Goal: Information Seeking & Learning: Learn about a topic

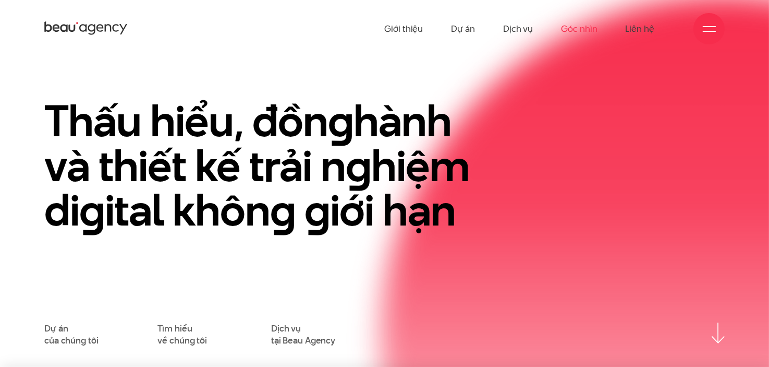
click at [569, 28] on link "Góc nhìn" at bounding box center [579, 28] width 36 height 57
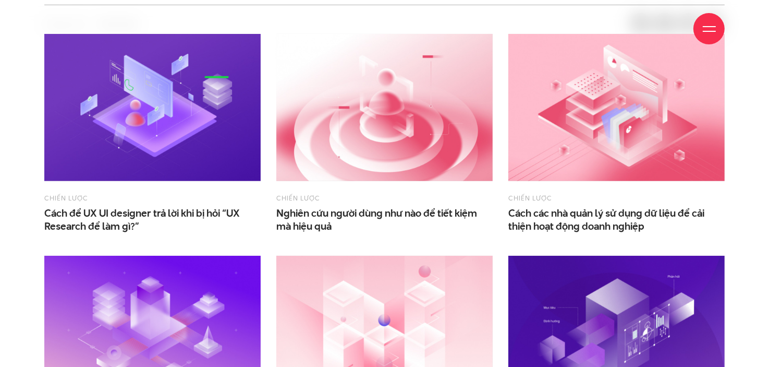
scroll to position [365, 0]
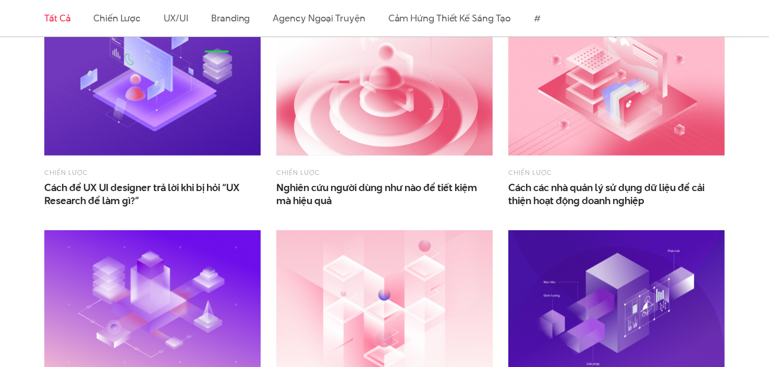
click at [166, 185] on span "Cách để UX UI designer trả lời khi bị hỏi “UX Research để làm gì?”" at bounding box center [148, 194] width 209 height 26
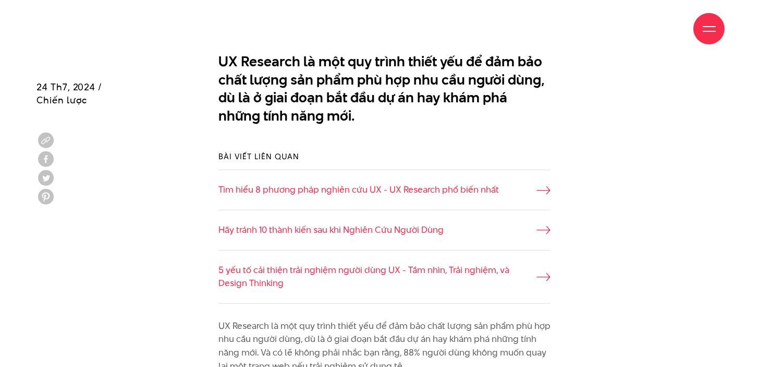
scroll to position [626, 0]
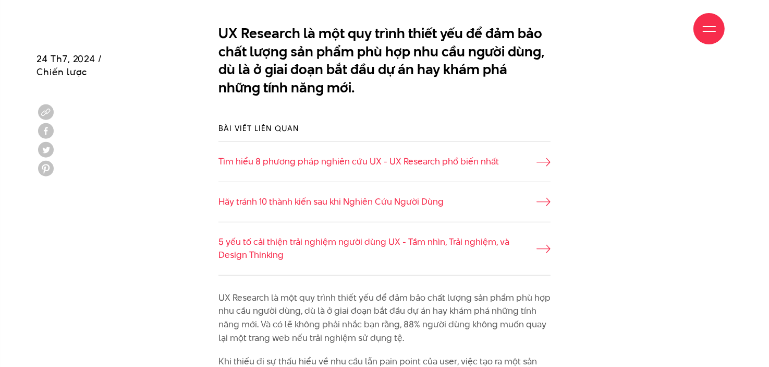
click at [644, 204] on div "Bài viết liên quan Tìm hiểu 8 phương pháp nghiên cứu UX - UX Research phổ biến …" at bounding box center [384, 199] width 696 height 184
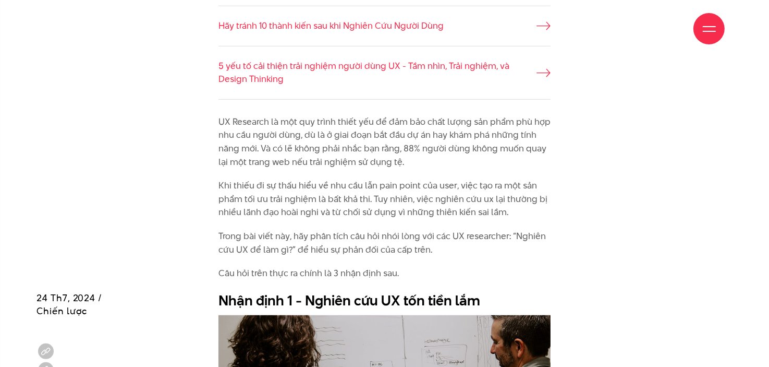
scroll to position [782, 0]
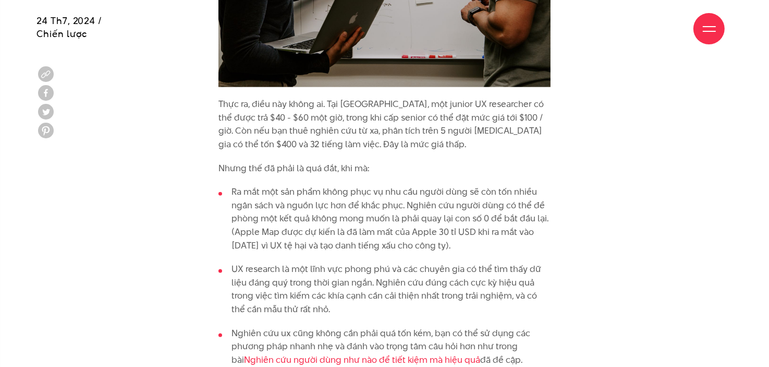
scroll to position [1251, 0]
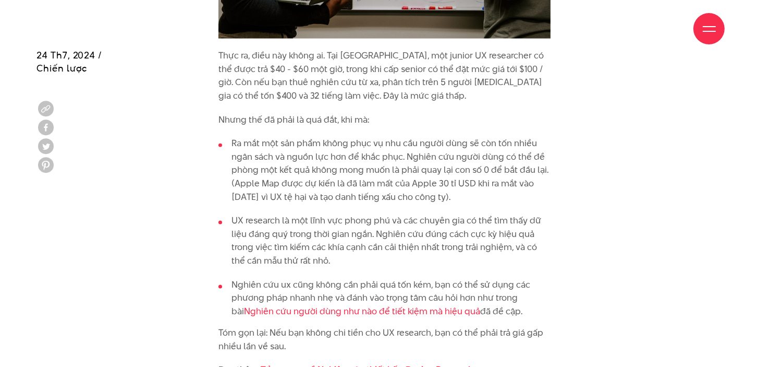
scroll to position [1304, 0]
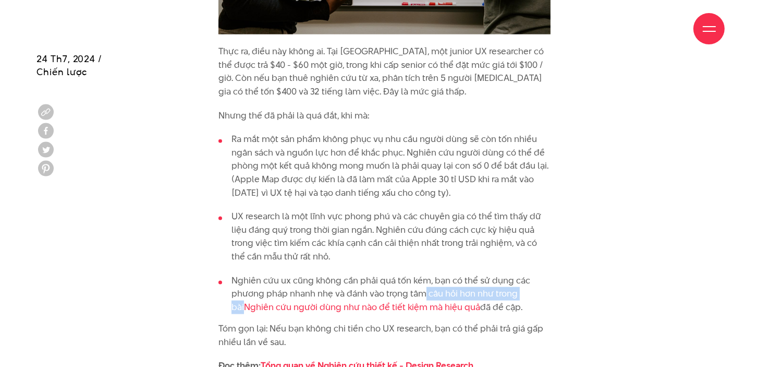
drag, startPoint x: 457, startPoint y: 291, endPoint x: 530, endPoint y: 333, distance: 84.1
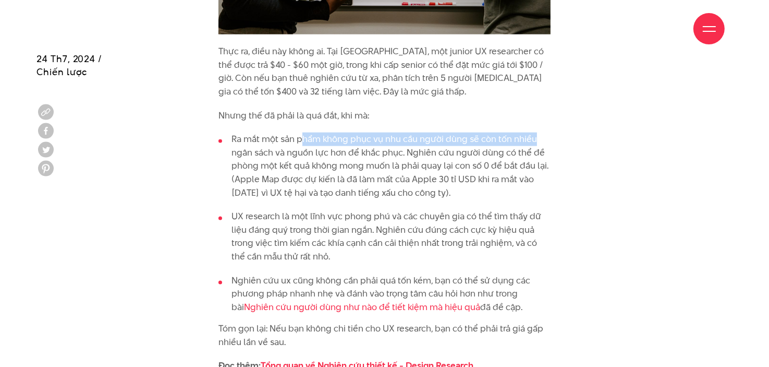
drag, startPoint x: 310, startPoint y: 142, endPoint x: 544, endPoint y: 141, distance: 234.1
click at [544, 141] on li "Ra mắt một sản phẩm không phục vụ nhu cầu người dùng sẽ còn tốn nhiều ngân sách…" at bounding box center [384, 165] width 333 height 67
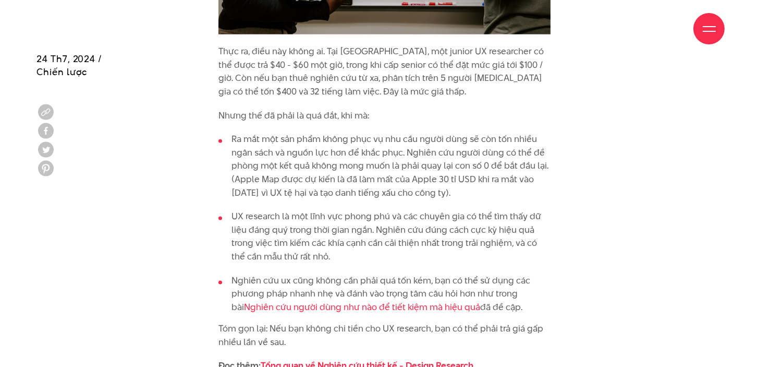
click at [504, 169] on li "Ra mắt một sản phẩm không phục vụ nhu cầu người dùng sẽ còn tốn nhiều ngân sách…" at bounding box center [384, 165] width 333 height 67
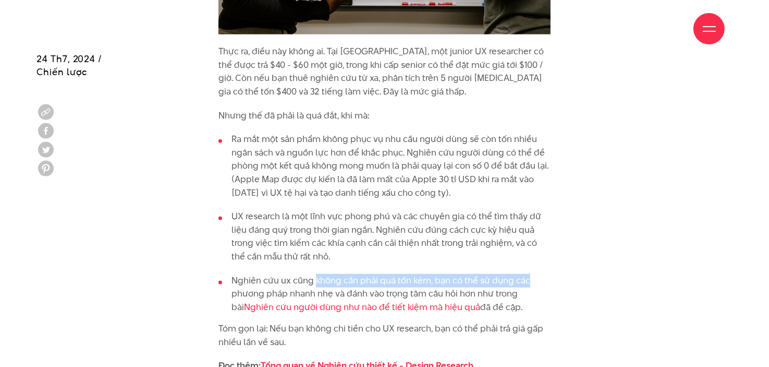
drag, startPoint x: 327, startPoint y: 287, endPoint x: 565, endPoint y: 281, distance: 237.8
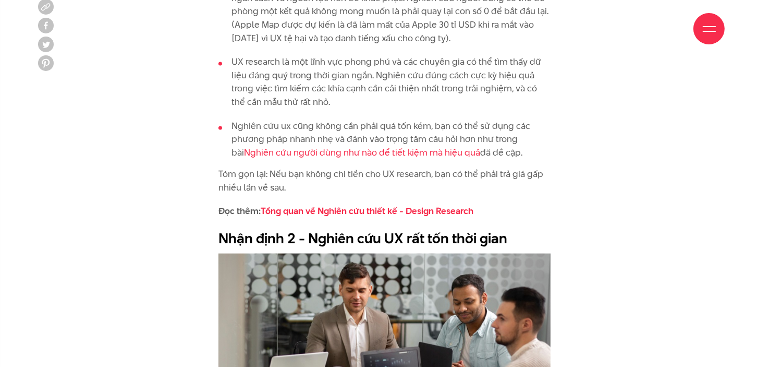
scroll to position [1460, 0]
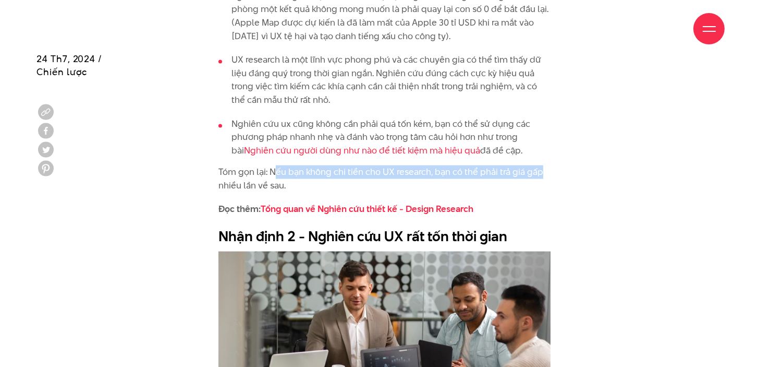
drag, startPoint x: 273, startPoint y: 173, endPoint x: 594, endPoint y: 172, distance: 321.2
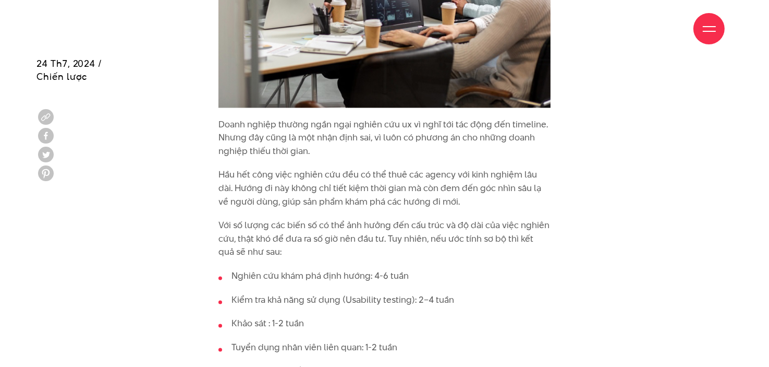
scroll to position [1877, 0]
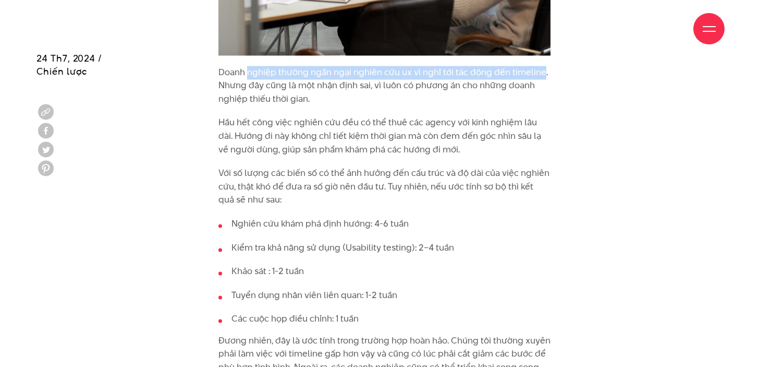
drag, startPoint x: 247, startPoint y: 74, endPoint x: 540, endPoint y: 73, distance: 293.0
click at [540, 73] on p "Doanh nghiệp thường ngần ngại nghiên cứu ux vì nghĩ tới tác động đến timeline. …" at bounding box center [384, 86] width 333 height 40
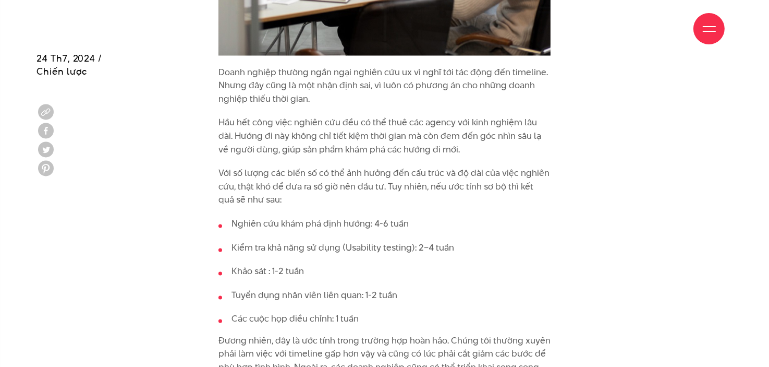
click at [262, 99] on p "Doanh nghiệp thường ngần ngại nghiên cứu ux vì nghĩ tới tác động đến timeline. …" at bounding box center [384, 86] width 333 height 40
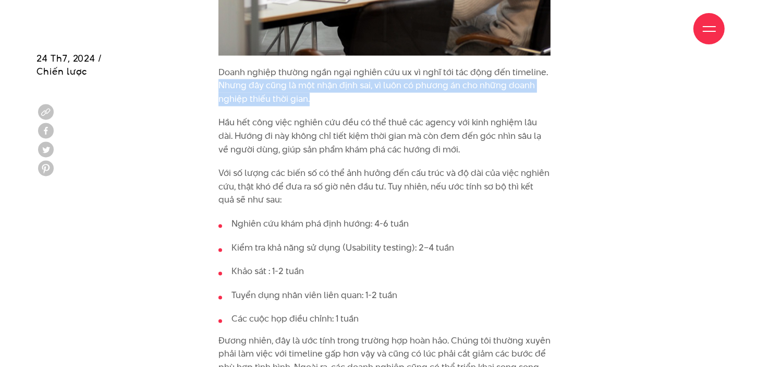
drag, startPoint x: 222, startPoint y: 84, endPoint x: 319, endPoint y: 104, distance: 99.5
click at [319, 104] on div "UX Research là một quy trình thiết yếu để đảm bảo chất lượng sản phẩm phù hợp n…" at bounding box center [385, 64] width 348 height 2049
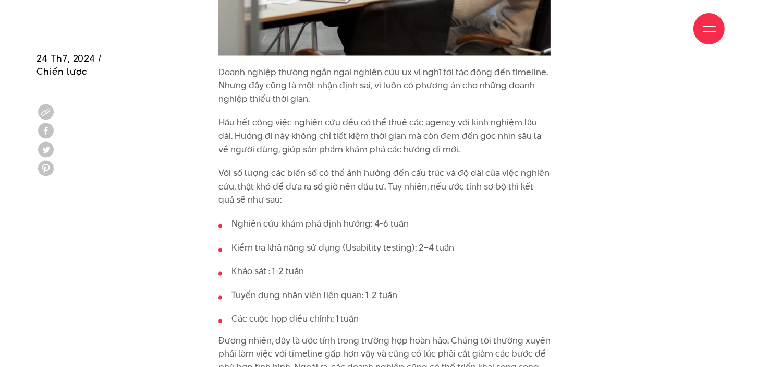
drag, startPoint x: 285, startPoint y: 120, endPoint x: 264, endPoint y: 124, distance: 21.2
click at [285, 120] on p "Hầu hết công việc nghiên cứu đều có thể thuê các agency với kinh nghiệm lâu dài…" at bounding box center [384, 136] width 333 height 40
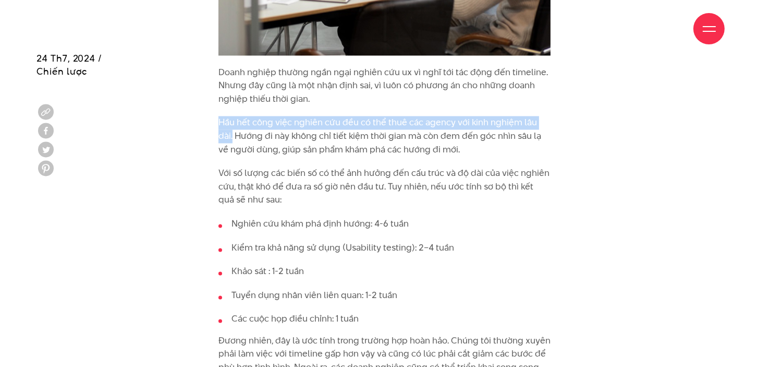
drag, startPoint x: 220, startPoint y: 120, endPoint x: 552, endPoint y: 127, distance: 332.7
click at [552, 127] on div "UX Research là một quy trình thiết yếu để đảm bảo chất lượng sản phẩm phù hợp n…" at bounding box center [385, 64] width 348 height 2049
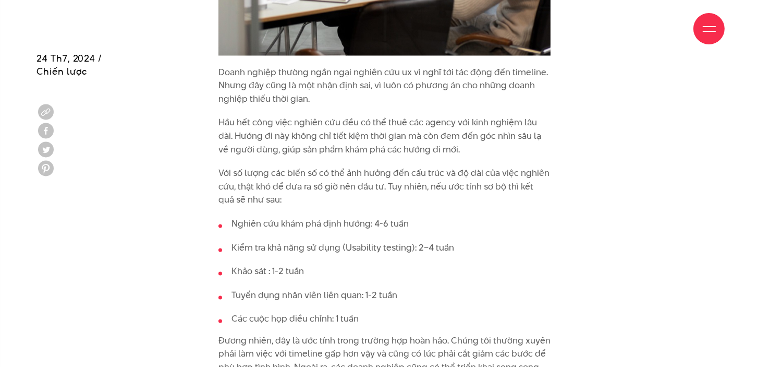
click at [319, 154] on p "Hầu hết công việc nghiên cứu đều có thể thuê các agency với kinh nghiệm lâu dài…" at bounding box center [384, 136] width 333 height 40
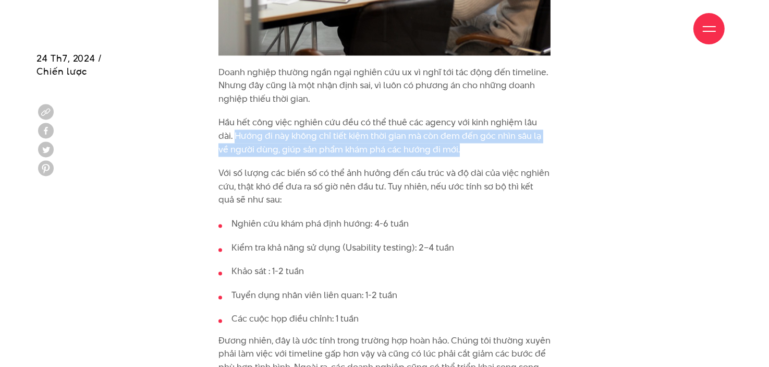
drag, startPoint x: 208, startPoint y: 137, endPoint x: 477, endPoint y: 155, distance: 269.7
click at [477, 155] on div "UX Research là một quy trình thiết yếu để đảm bảo chất lượng sản phẩm phù hợp n…" at bounding box center [384, 64] width 696 height 2049
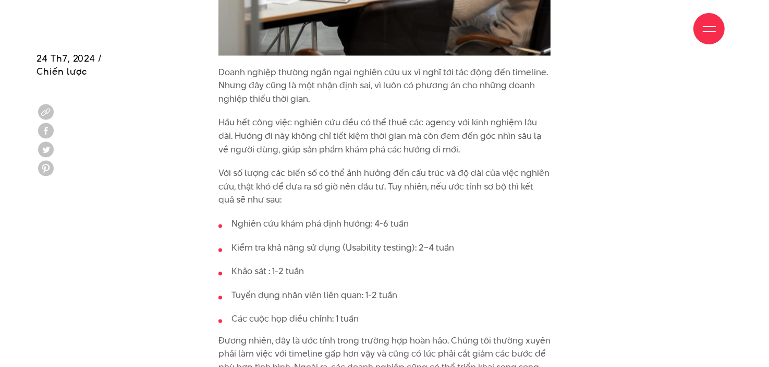
click at [368, 165] on div "UX Research là một quy trình thiết yếu để đảm bảo chất lượng sản phẩm phù hợp n…" at bounding box center [384, 59] width 333 height 2039
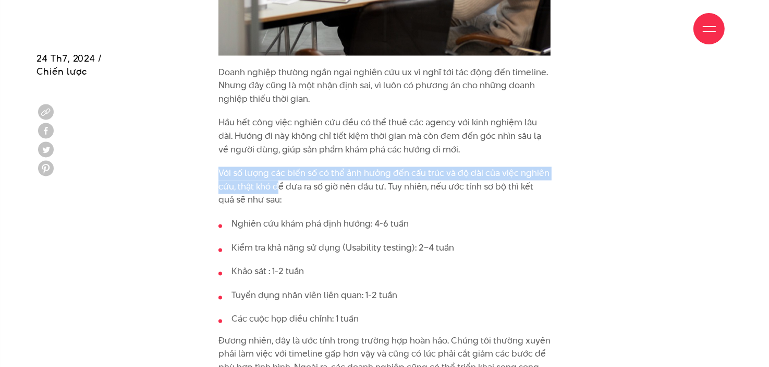
drag, startPoint x: 215, startPoint y: 169, endPoint x: 276, endPoint y: 188, distance: 63.5
click at [276, 188] on div "UX Research là một quy trình thiết yếu để đảm bảo chất lượng sản phẩm phù hợp n…" at bounding box center [385, 64] width 348 height 2049
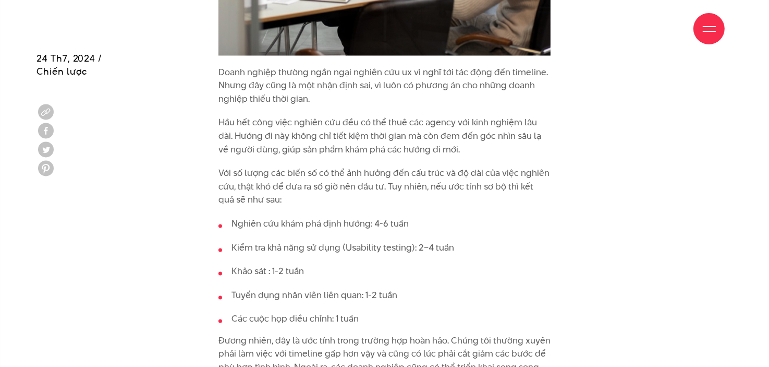
click at [286, 200] on p "Với số lượng các biến số có thể ảnh hưởng đến cấu trúc và độ dài của việc nghiê…" at bounding box center [384, 187] width 333 height 40
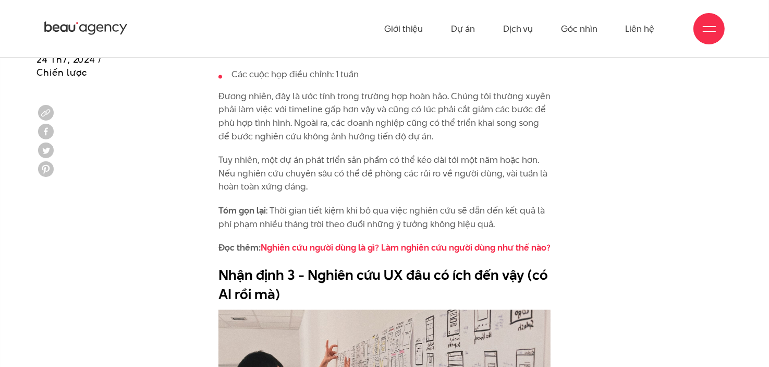
scroll to position [2086, 0]
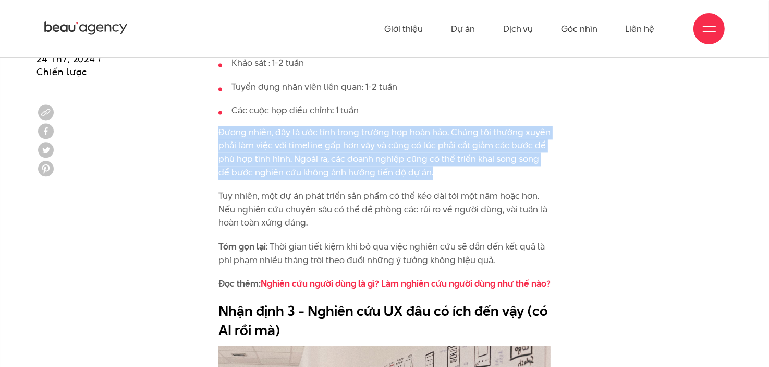
drag, startPoint x: 214, startPoint y: 133, endPoint x: 423, endPoint y: 172, distance: 212.7
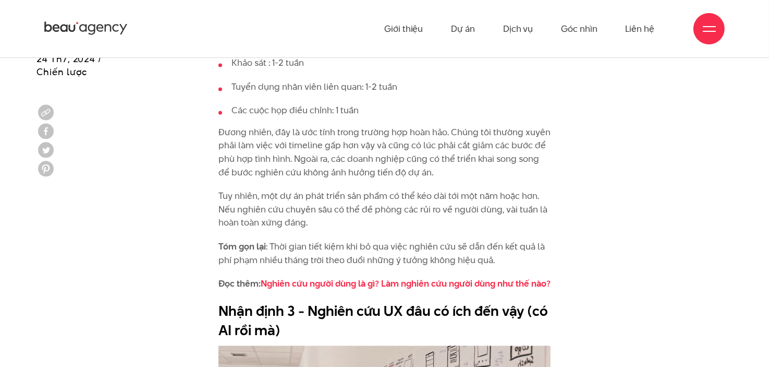
click at [351, 196] on p "Tuy nhiên, một dự án phát triển sản phẩm có thể kéo dài tới một năm hoặc hơn. N…" at bounding box center [384, 209] width 333 height 40
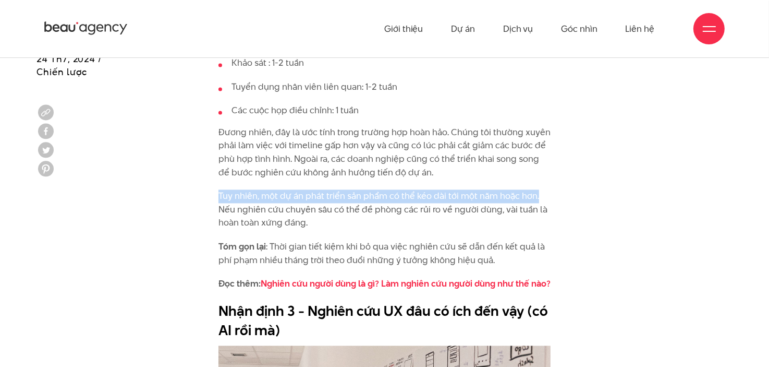
drag, startPoint x: 213, startPoint y: 191, endPoint x: 542, endPoint y: 199, distance: 329.1
